Goal: Check status: Check status

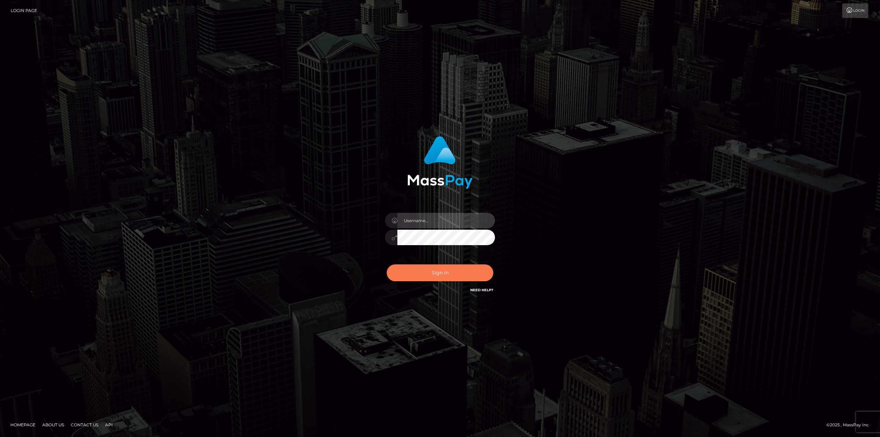
type input "Dikla Silver"
click at [445, 279] on button "Sign in" at bounding box center [440, 272] width 107 height 17
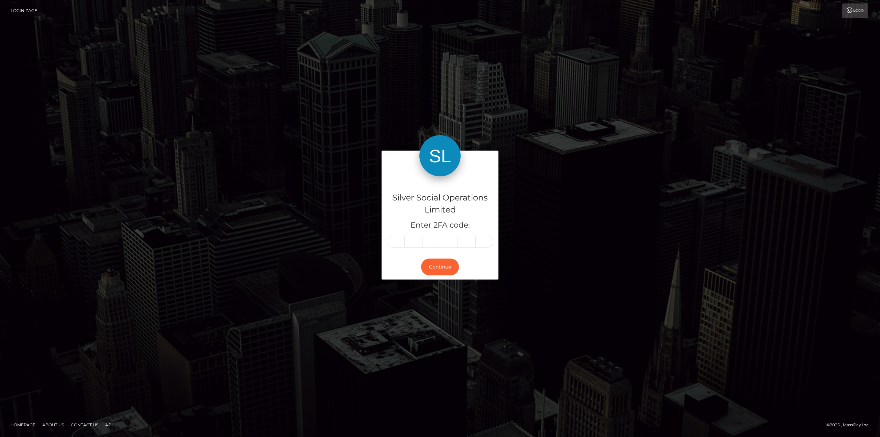
click at [393, 243] on input "text" at bounding box center [396, 242] width 18 height 12
type input "9"
type input "2"
type input "5"
type input "6"
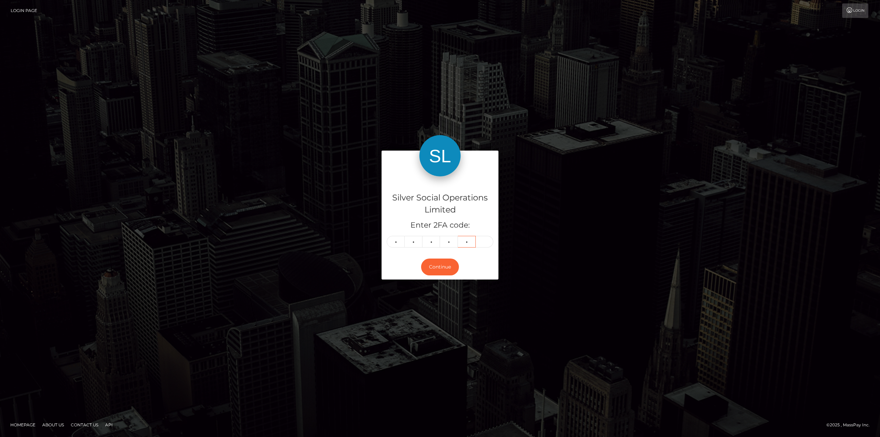
type input "2"
type input "7"
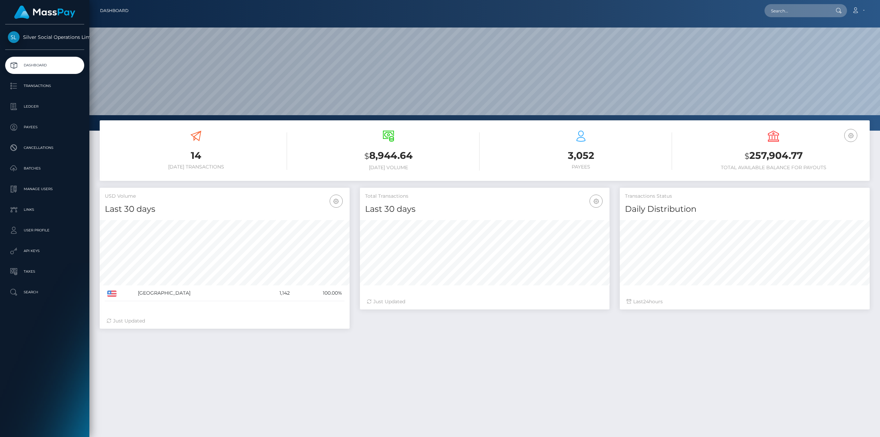
scroll to position [122, 250]
click at [771, 157] on h3 "$ 257,904.77" at bounding box center [774, 156] width 182 height 14
click at [771, 153] on h3 "$ 257,904.77" at bounding box center [774, 156] width 182 height 14
